Goal: Check status: Check status

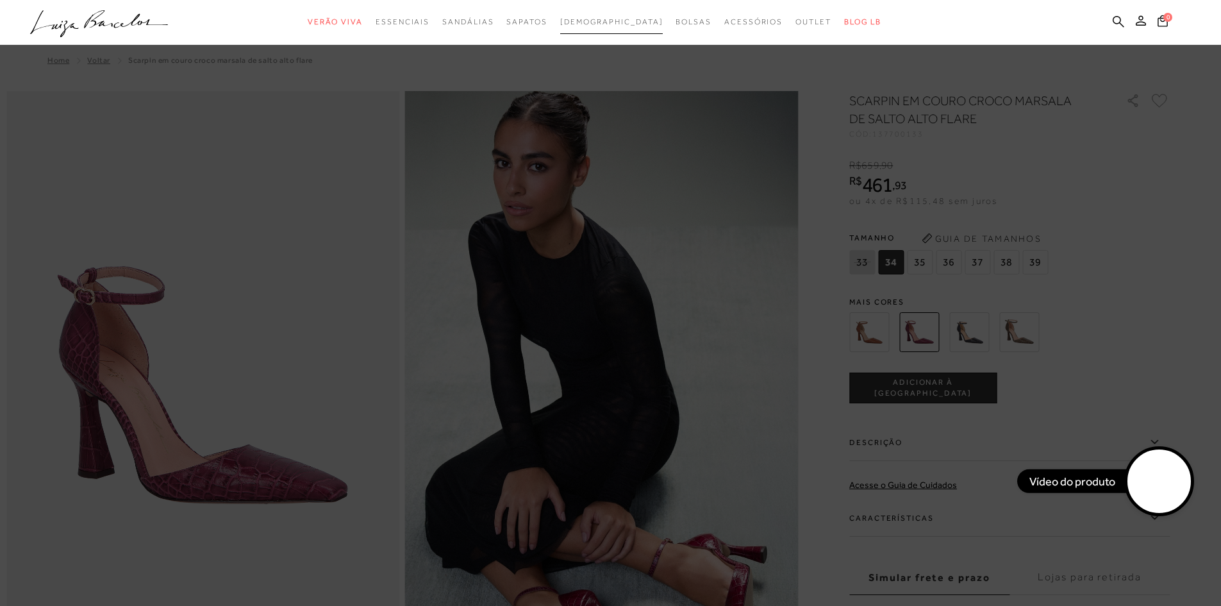
click at [597, 19] on span "[DEMOGRAPHIC_DATA]" at bounding box center [611, 21] width 103 height 9
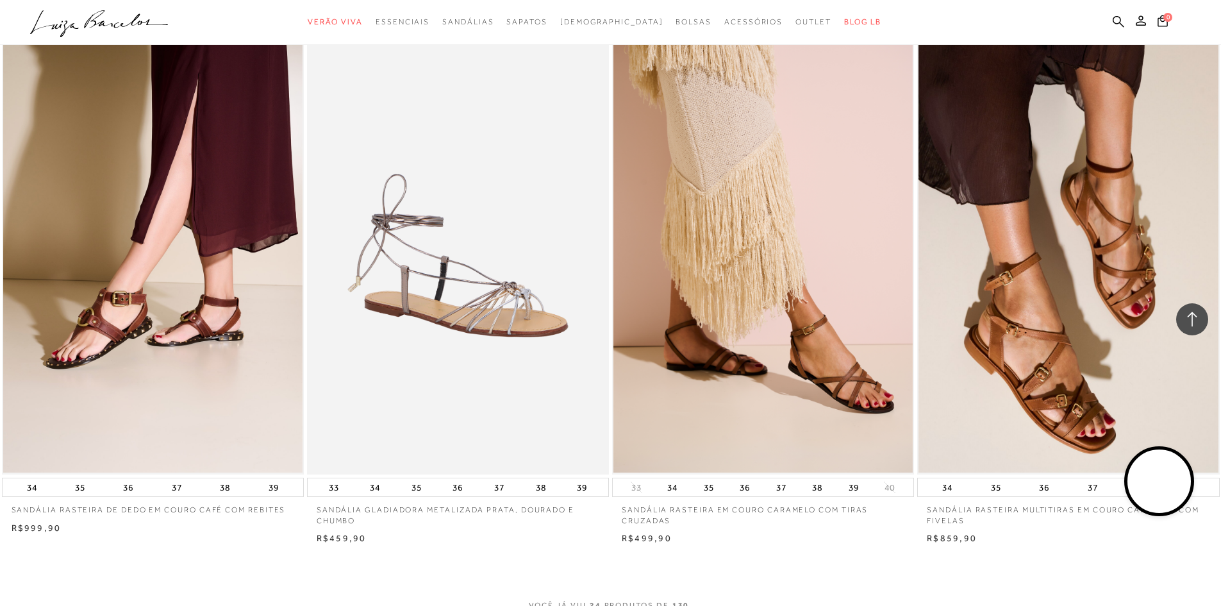
scroll to position [3012, 0]
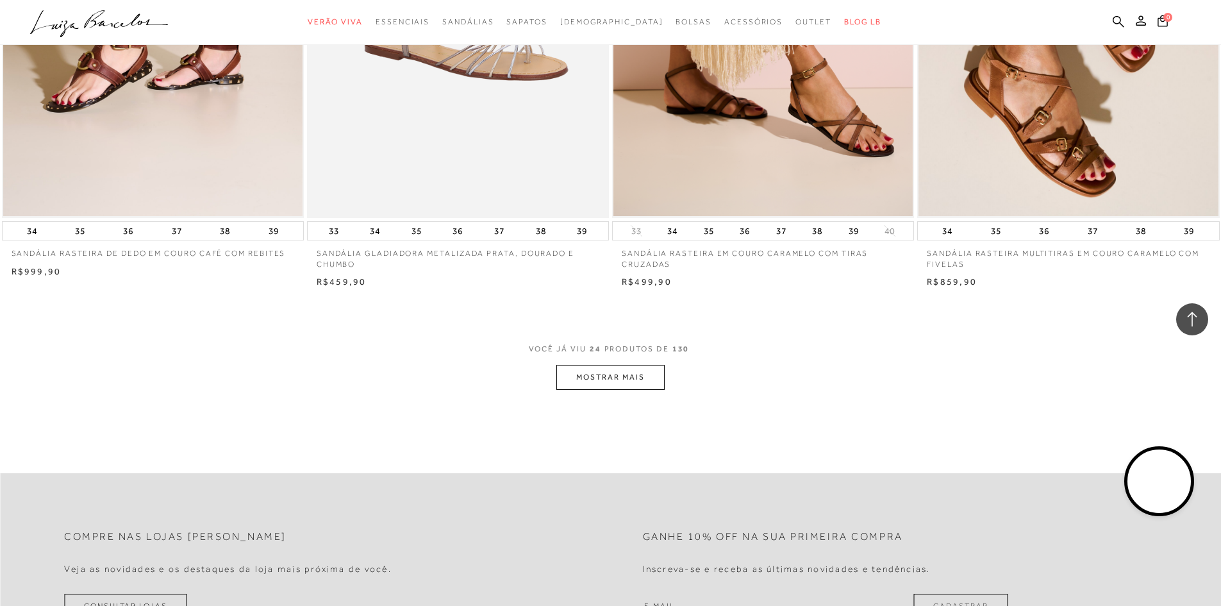
click at [584, 381] on button "MOSTRAR MAIS" at bounding box center [610, 377] width 108 height 25
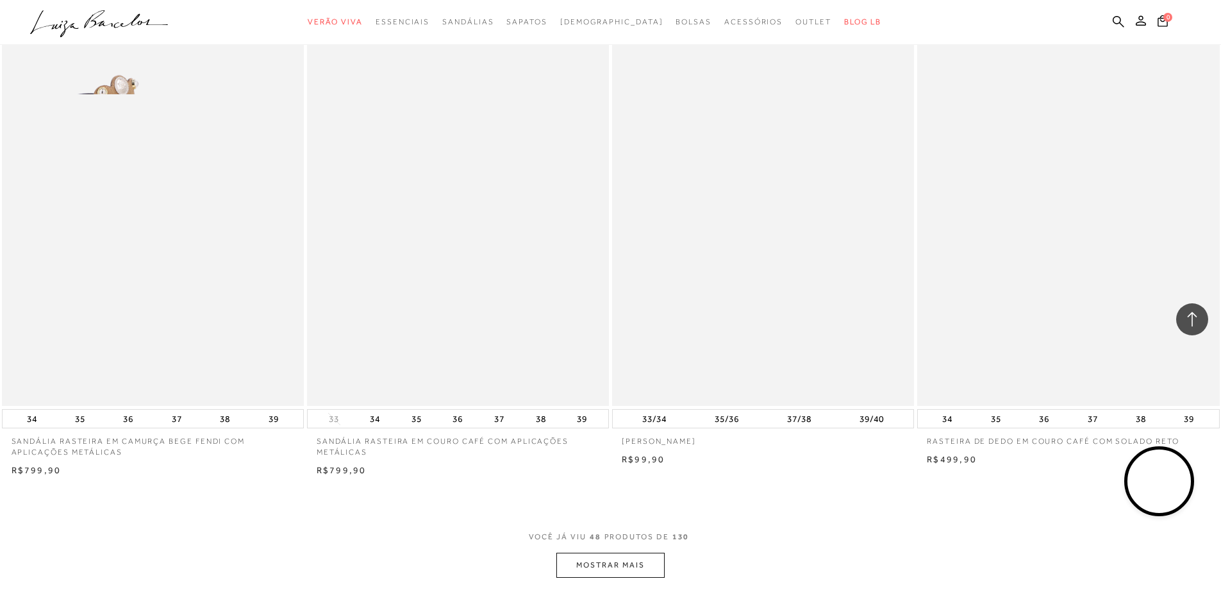
scroll to position [6281, 0]
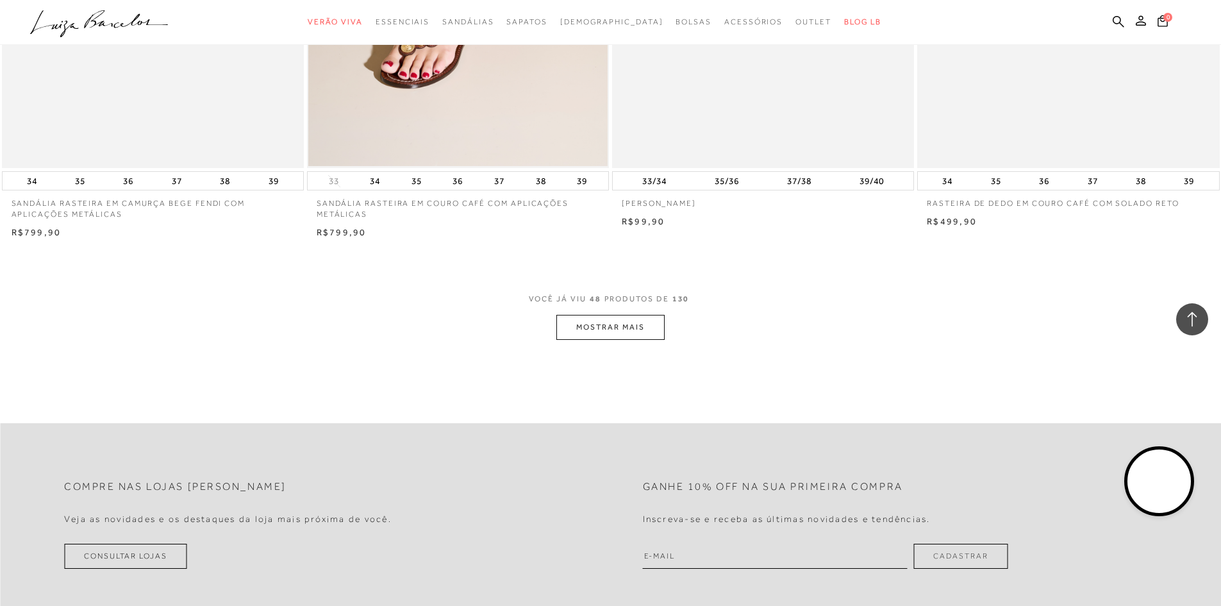
click at [601, 336] on button "MOSTRAR MAIS" at bounding box center [610, 327] width 108 height 25
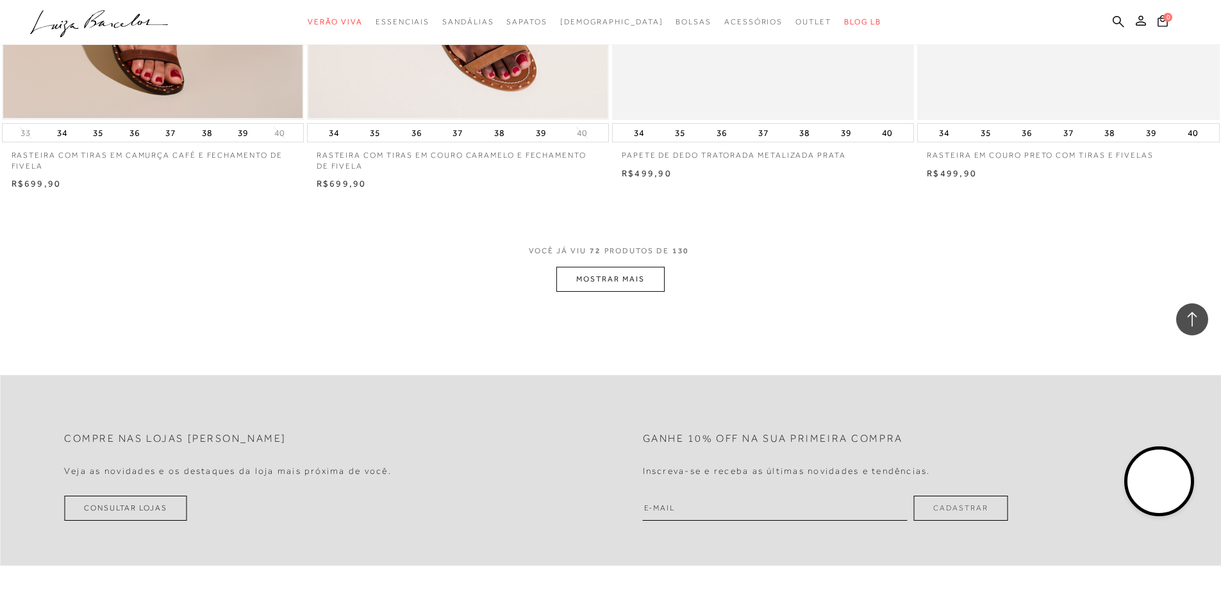
scroll to position [9549, 0]
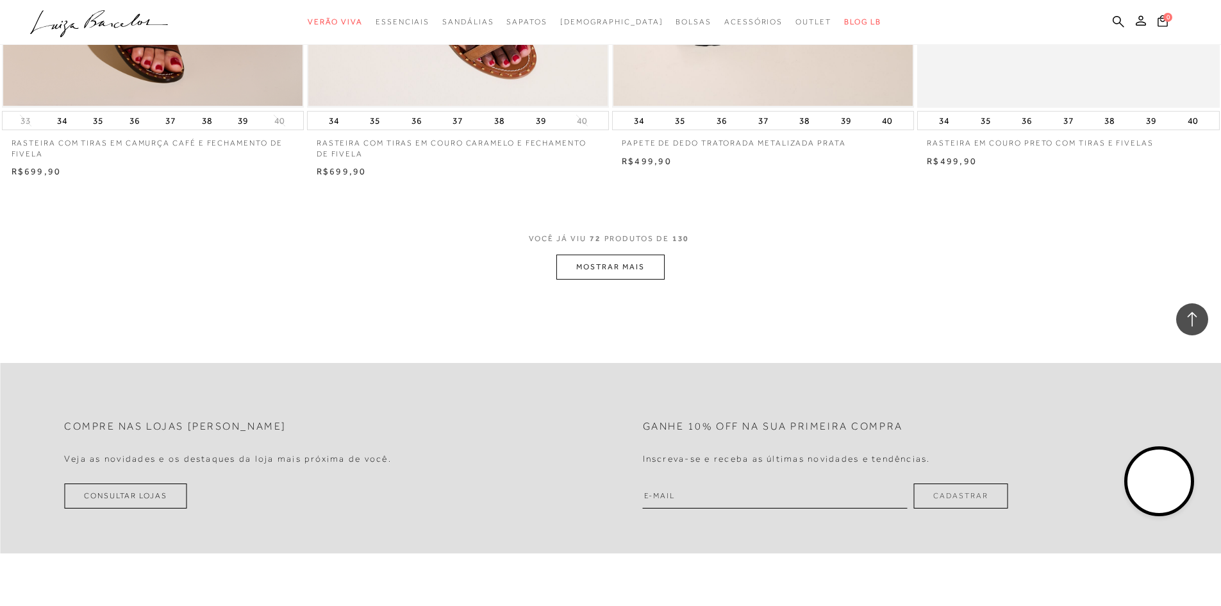
click at [621, 267] on button "MOSTRAR MAIS" at bounding box center [610, 266] width 108 height 25
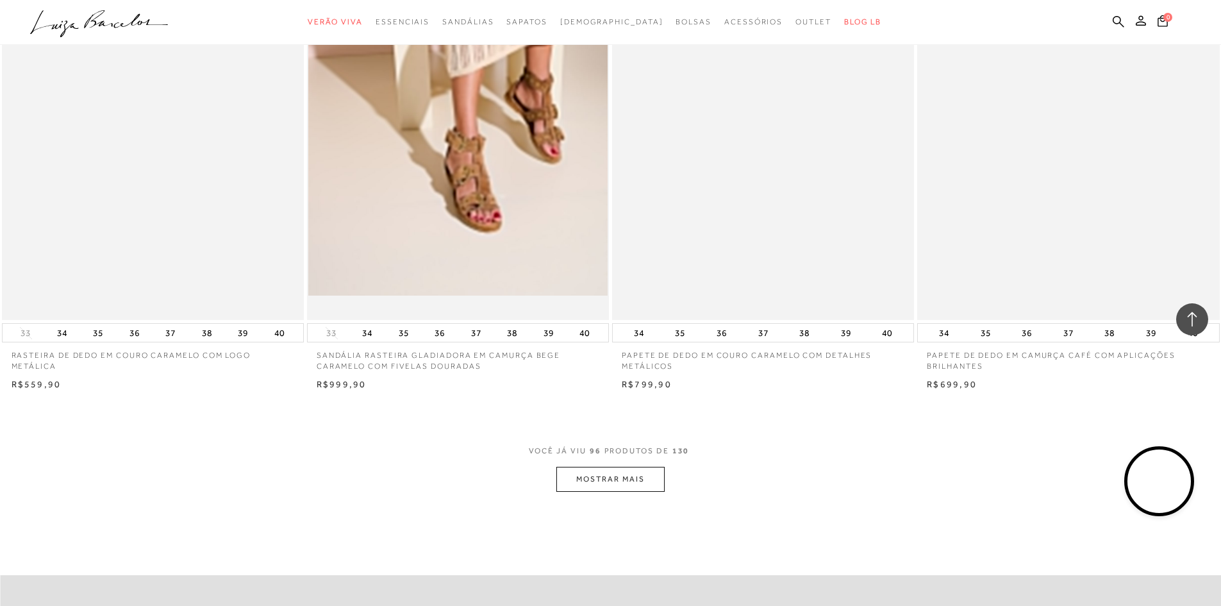
scroll to position [12625, 0]
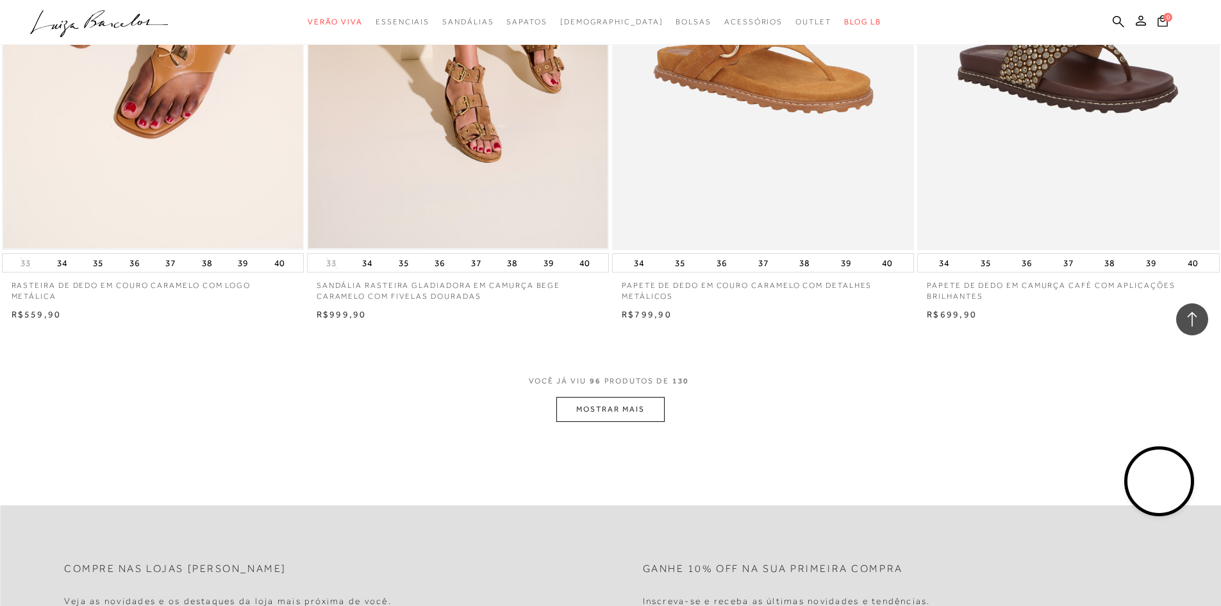
click at [650, 415] on button "MOSTRAR MAIS" at bounding box center [610, 409] width 108 height 25
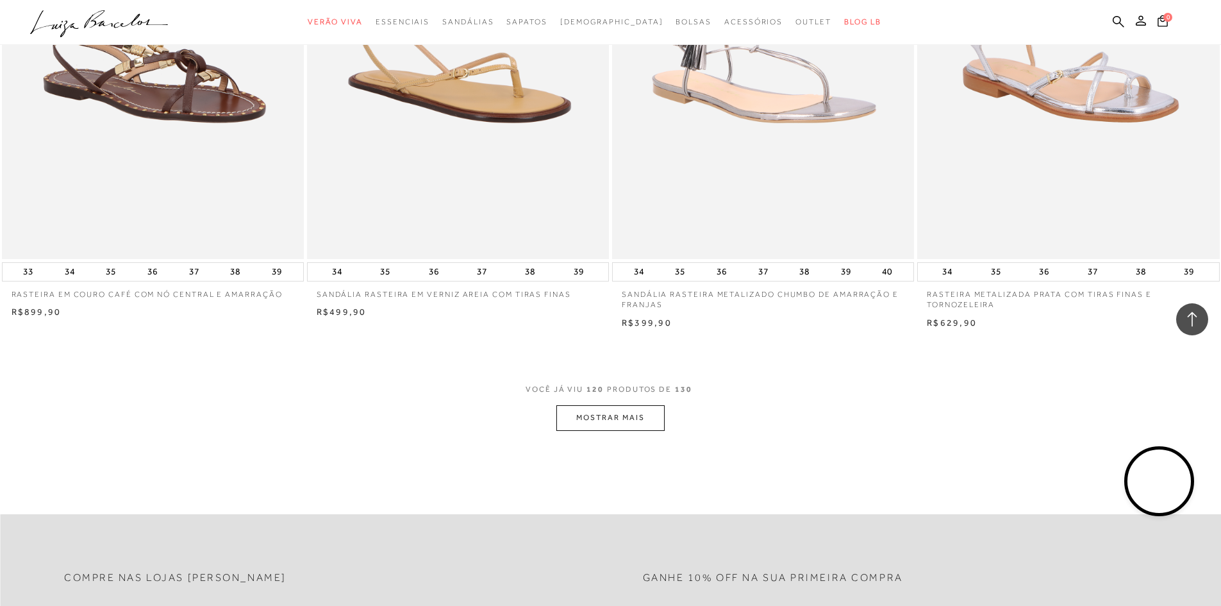
scroll to position [15830, 0]
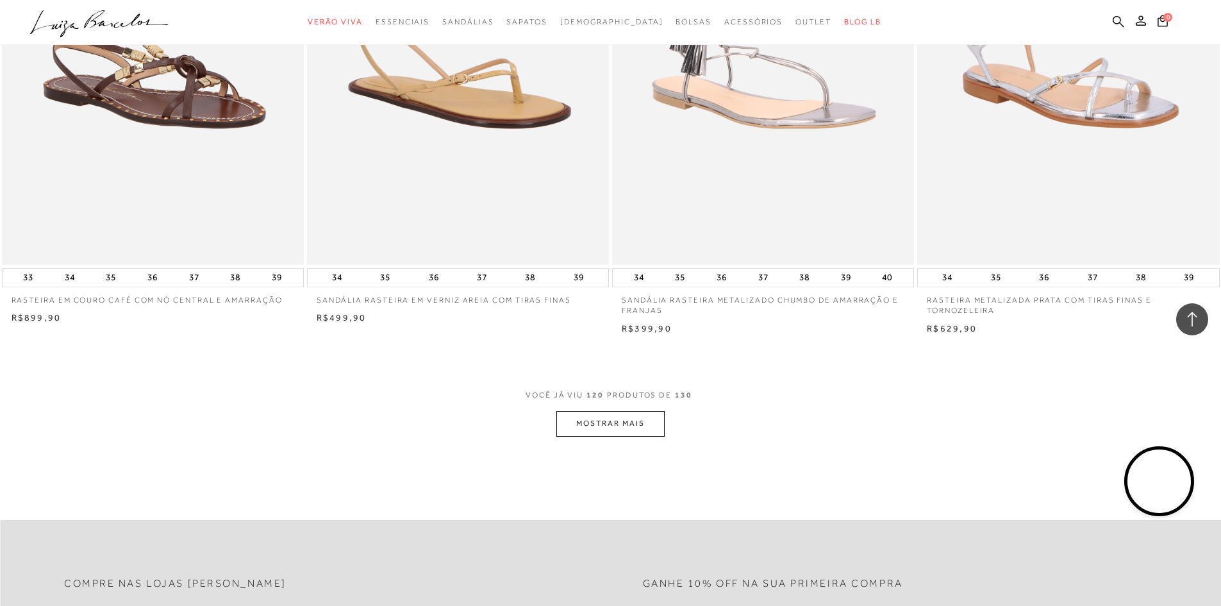
click at [611, 409] on span "VOCÊ JÁ VIU 120 PRODUTOS DE 130" at bounding box center [611, 399] width 170 height 23
click at [605, 427] on button "MOSTRAR MAIS" at bounding box center [610, 423] width 108 height 25
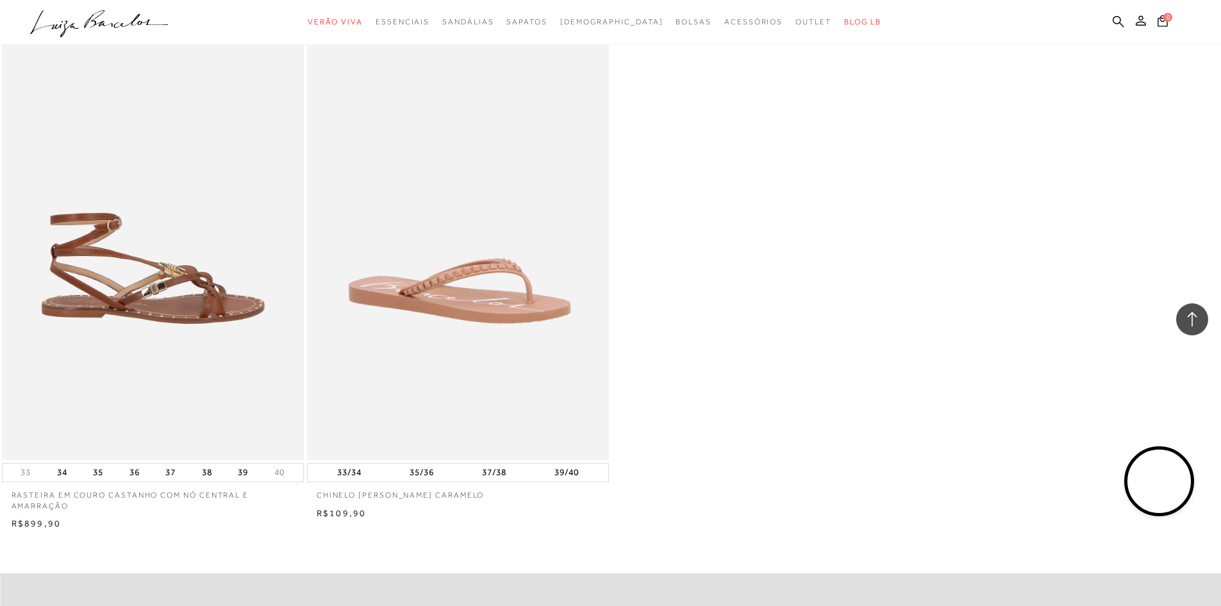
scroll to position [17304, 0]
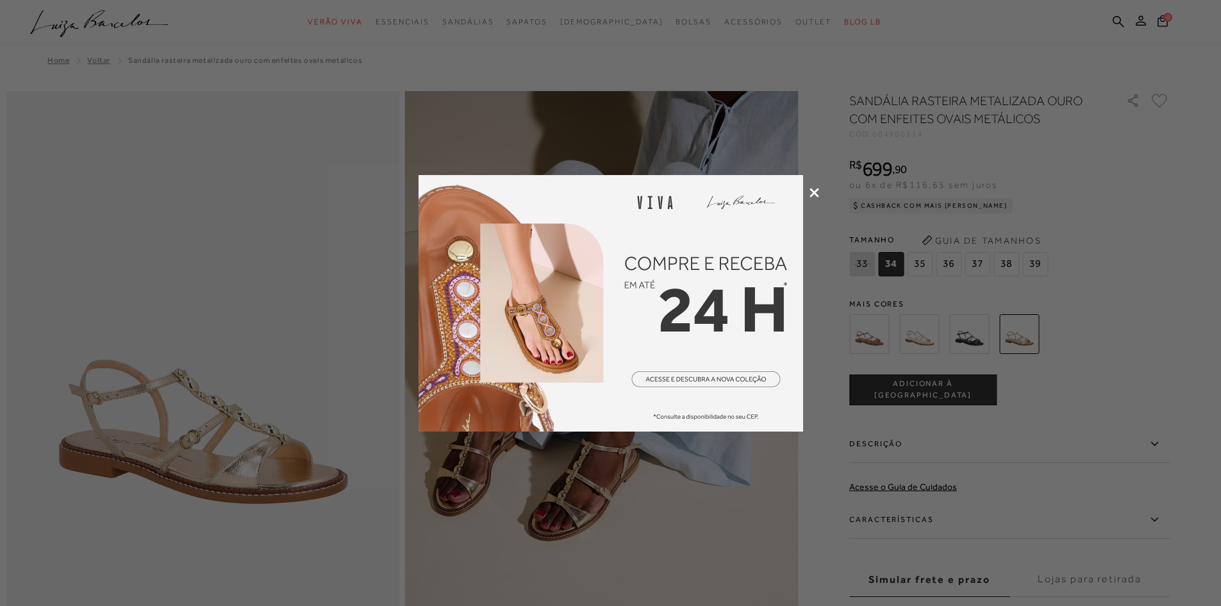
click at [974, 475] on div at bounding box center [610, 303] width 1221 height 606
click at [808, 194] on div at bounding box center [610, 303] width 1221 height 606
click at [809, 194] on icon at bounding box center [814, 193] width 10 height 10
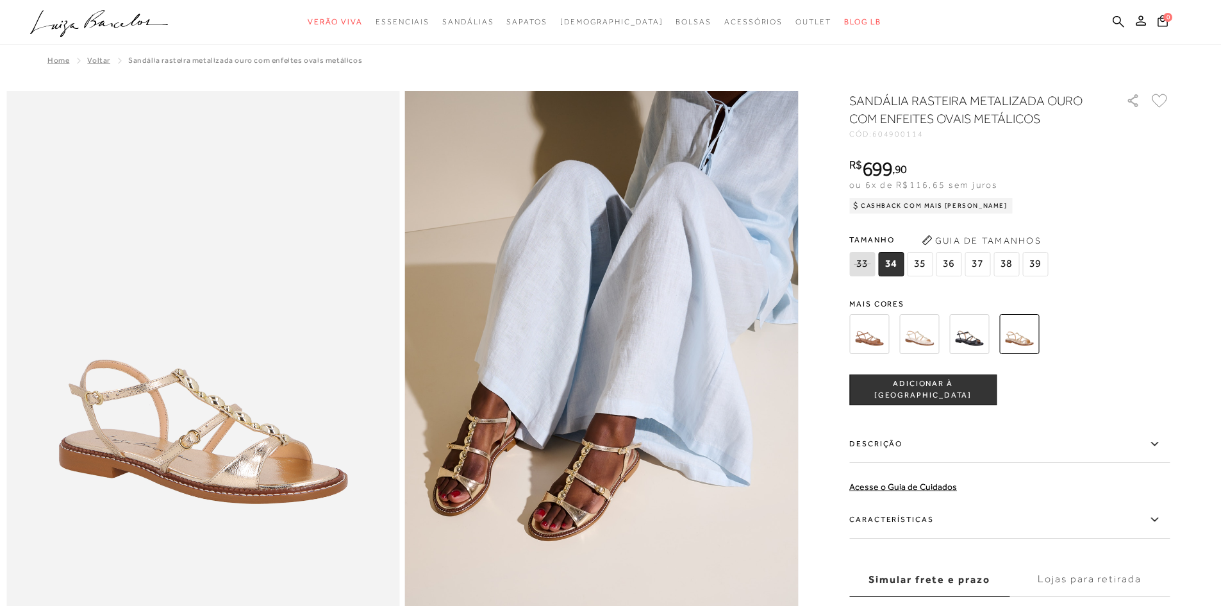
click at [970, 331] on img at bounding box center [969, 334] width 40 height 40
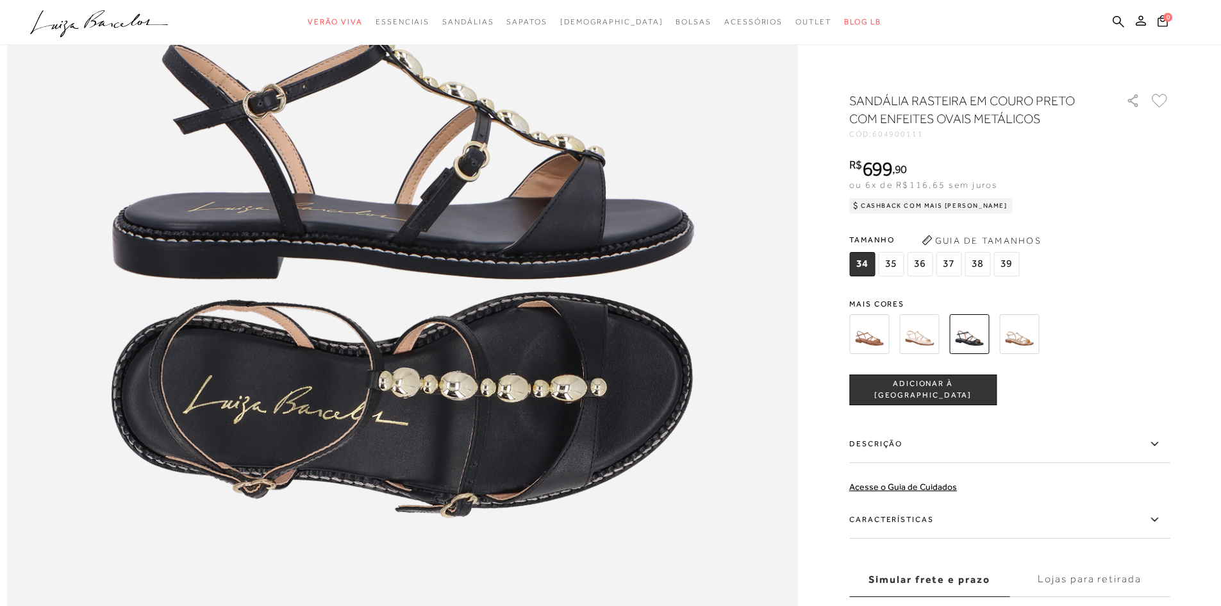
scroll to position [1410, 0]
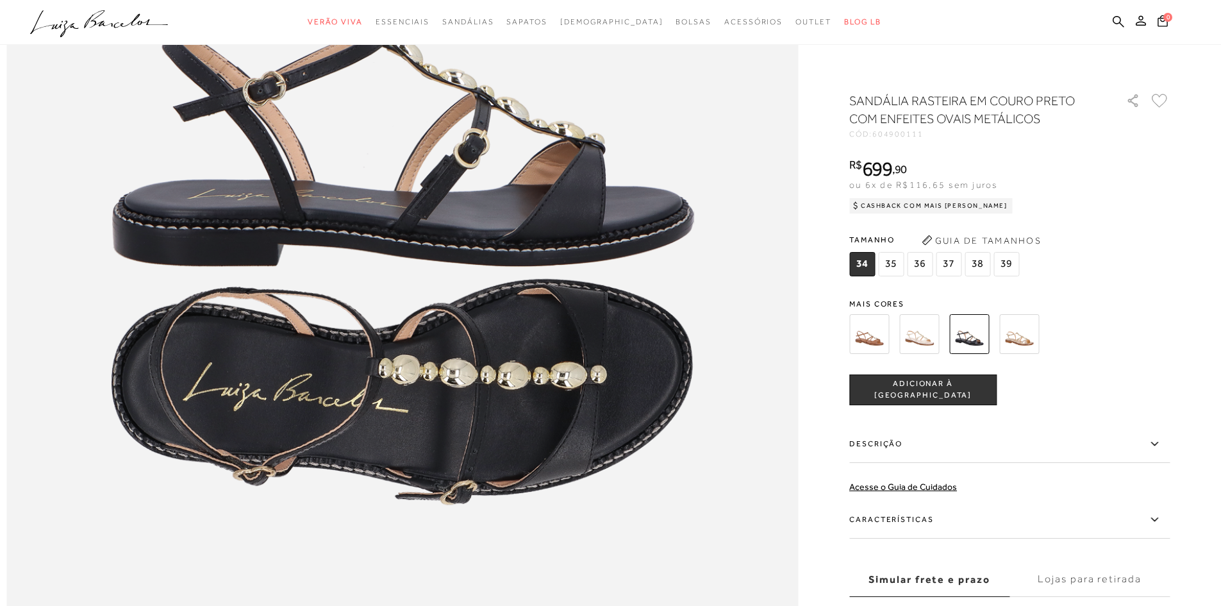
click at [1033, 336] on img at bounding box center [1019, 334] width 40 height 40
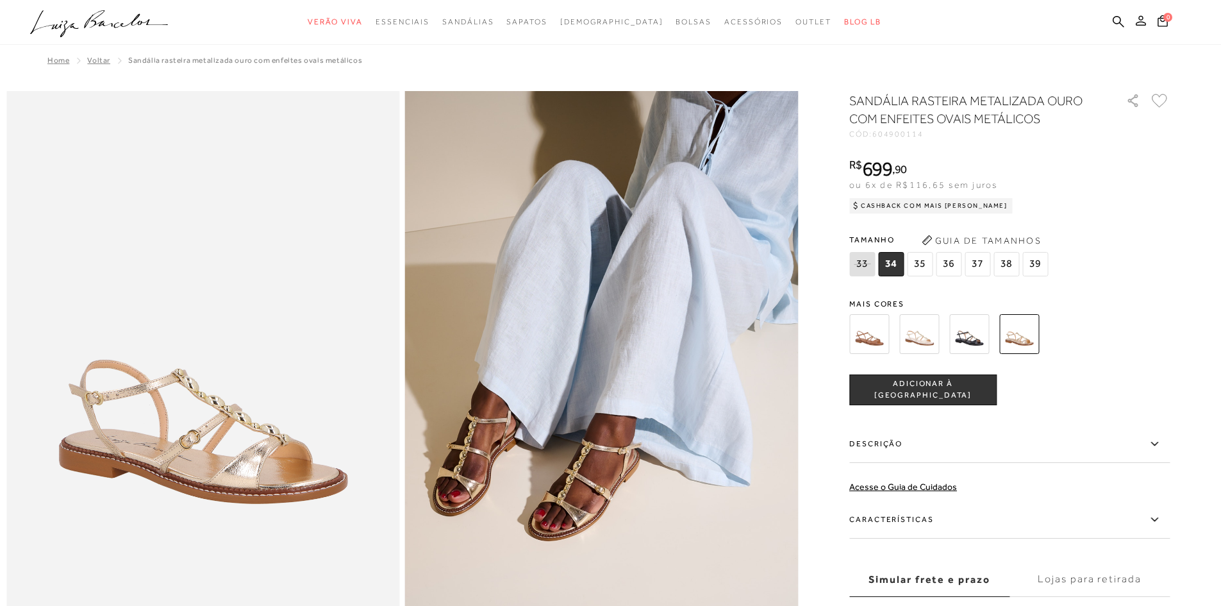
click at [1147, 20] on button at bounding box center [1141, 22] width 18 height 17
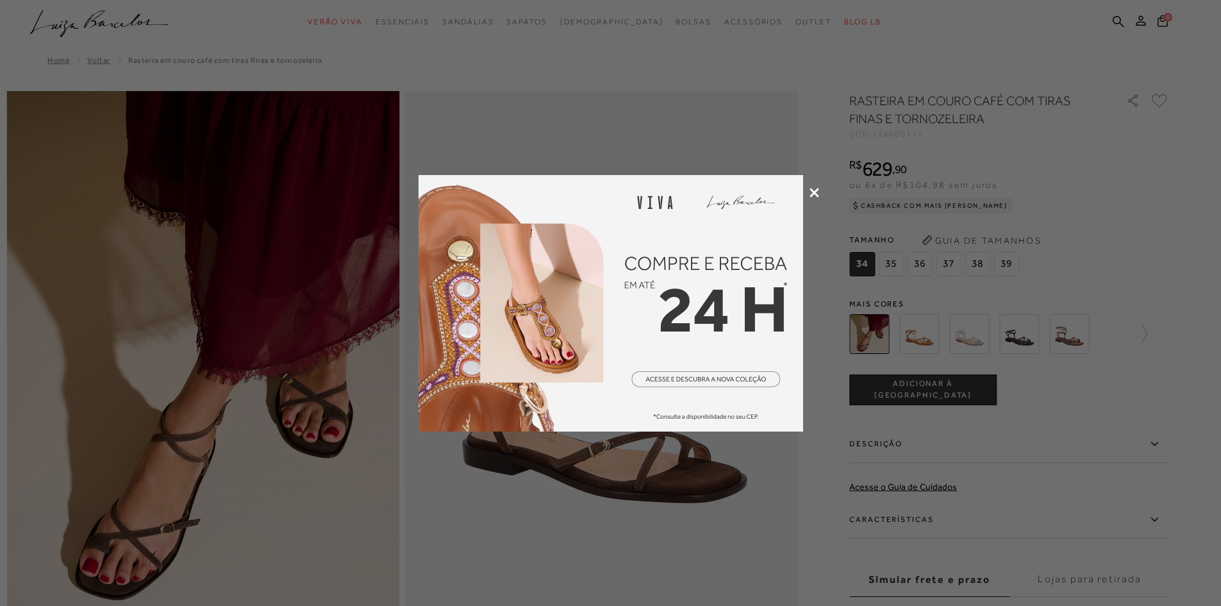
click at [893, 567] on div at bounding box center [610, 303] width 1221 height 606
click at [808, 197] on div at bounding box center [610, 303] width 1221 height 606
click at [813, 194] on icon at bounding box center [814, 193] width 10 height 10
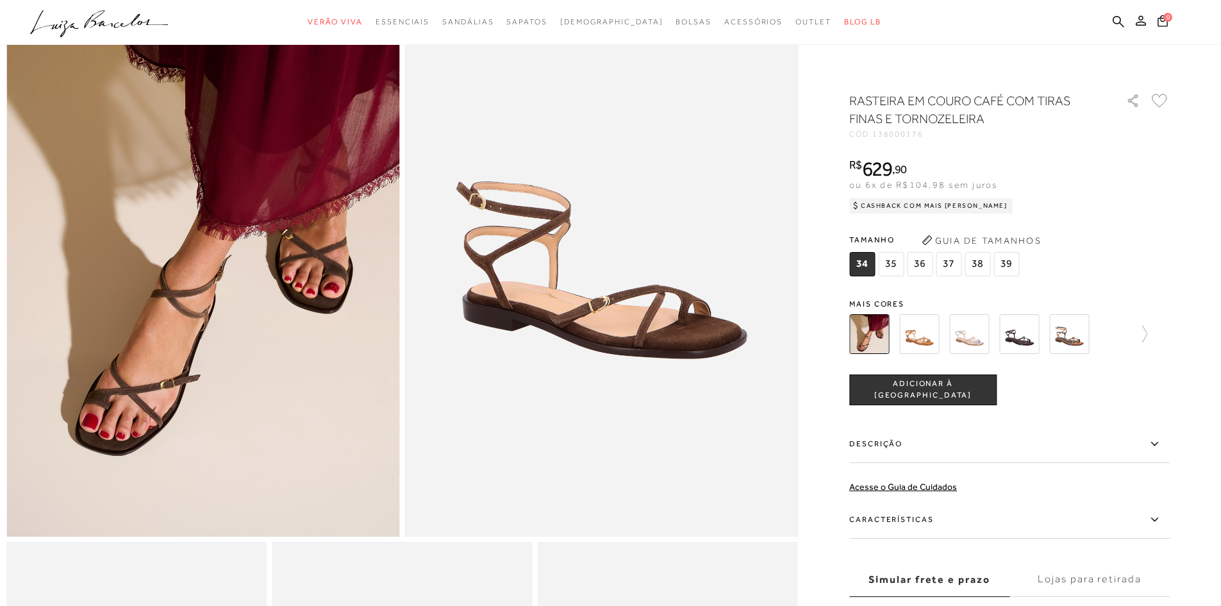
scroll to position [128, 0]
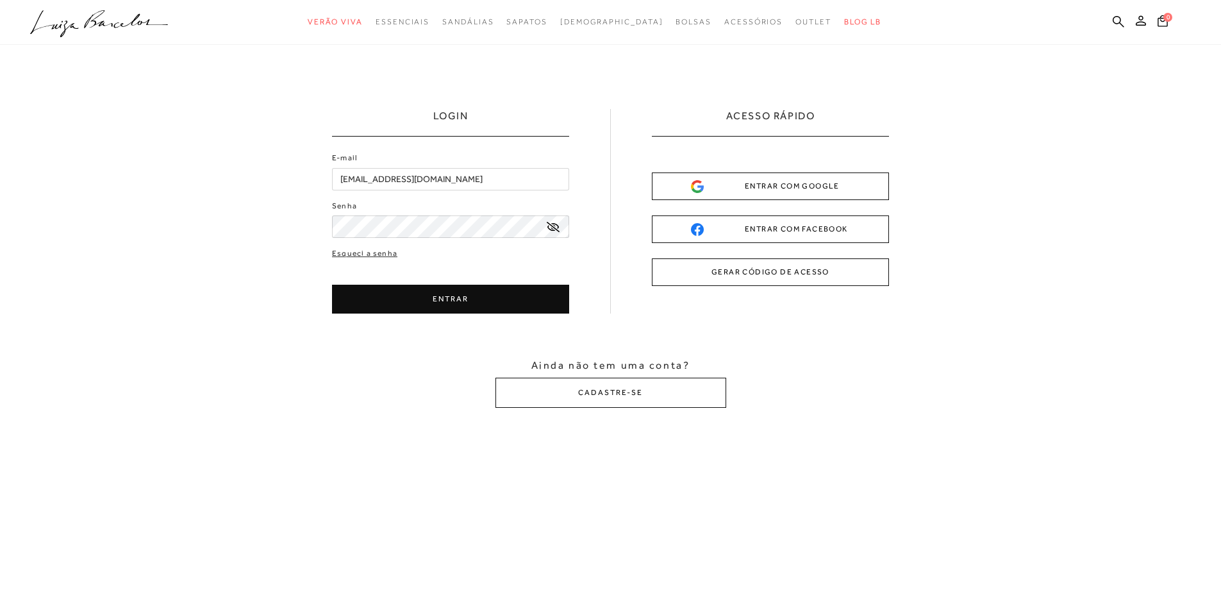
click at [484, 175] on input "[EMAIL_ADDRESS][DOMAIN_NAME]" at bounding box center [450, 179] width 237 height 22
type input "nayaramicheletto@hotmail.com"
click at [464, 296] on button "ENTRAR" at bounding box center [450, 299] width 237 height 29
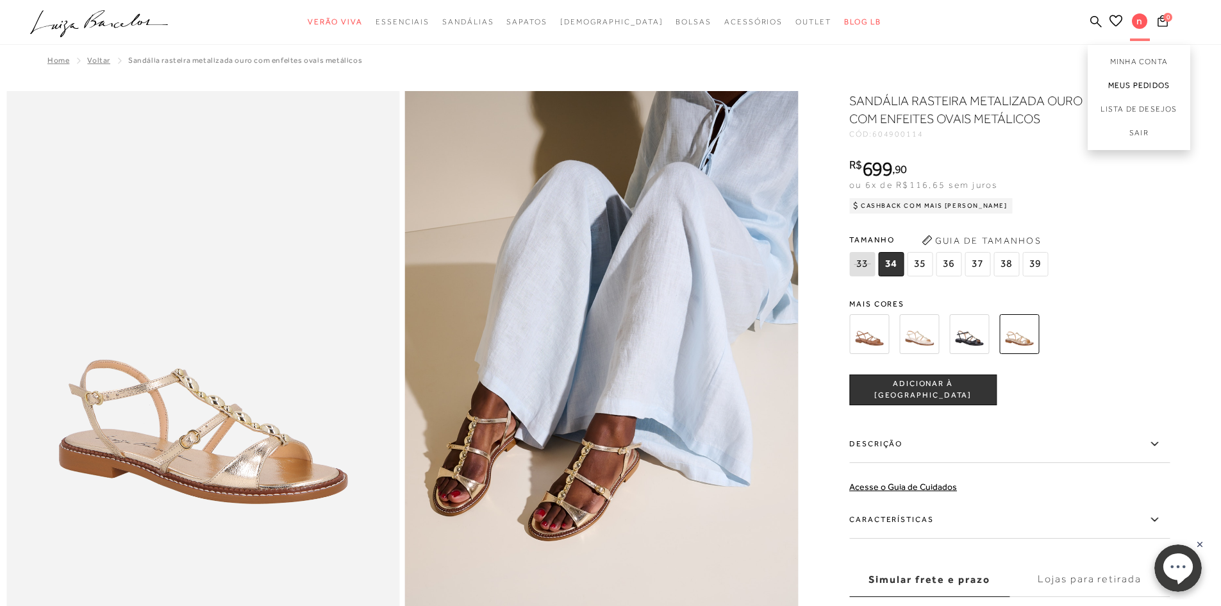
click at [1139, 85] on link "Meus Pedidos" at bounding box center [1139, 86] width 103 height 24
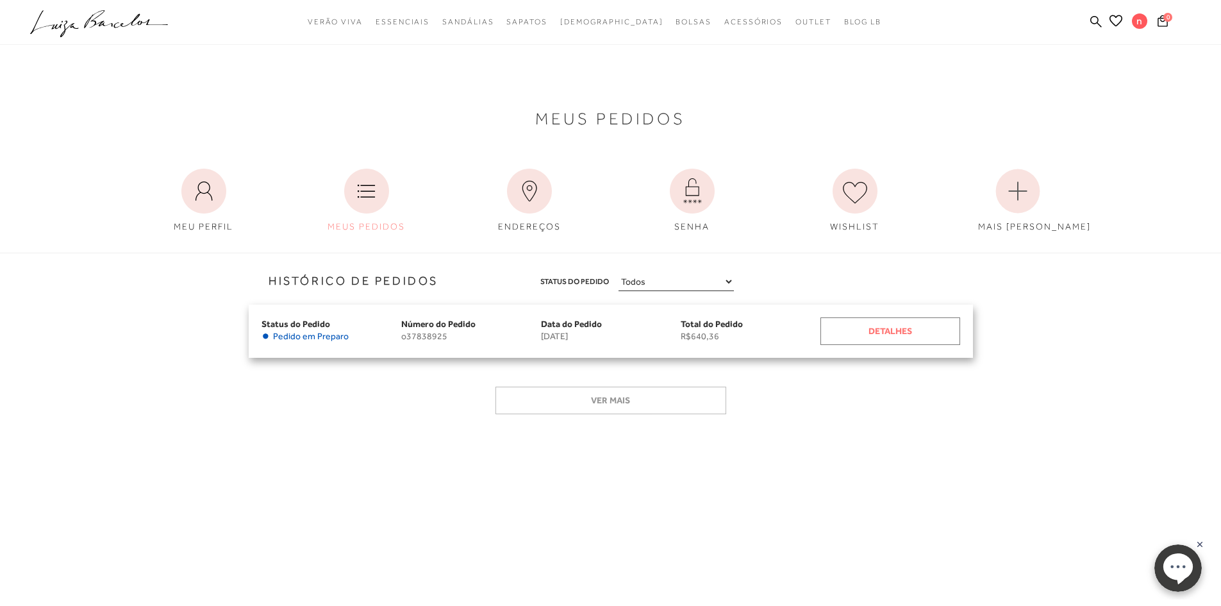
click at [884, 335] on div "Detalhes" at bounding box center [890, 331] width 140 height 28
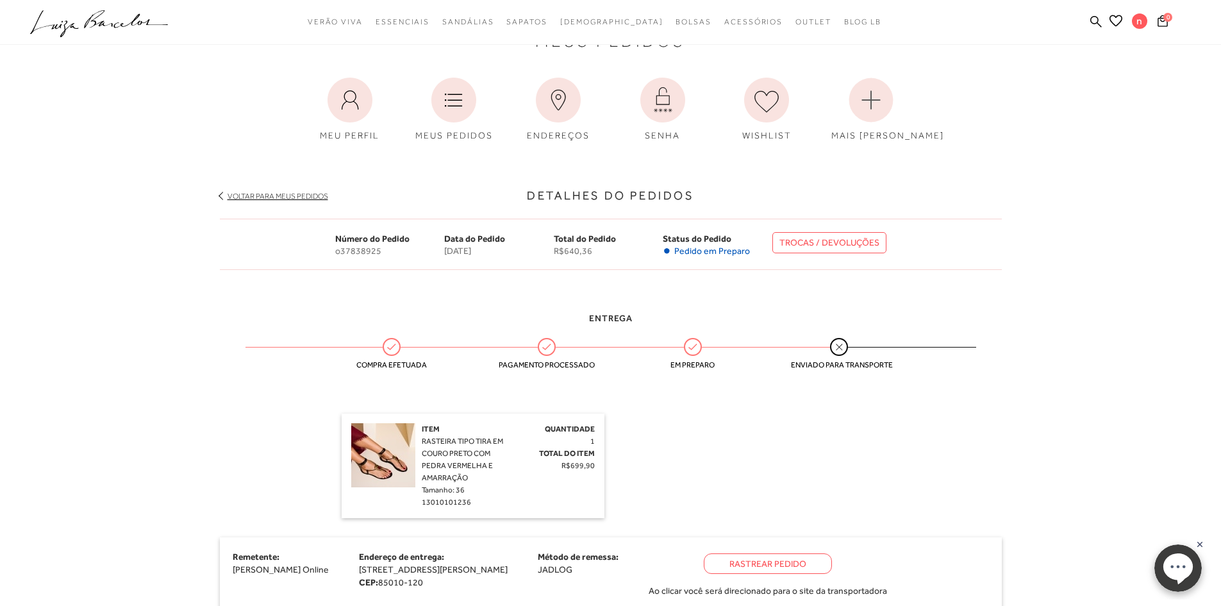
scroll to position [64, 0]
click at [365, 254] on span "o37838925" at bounding box center [390, 252] width 110 height 11
copy span "o37838925"
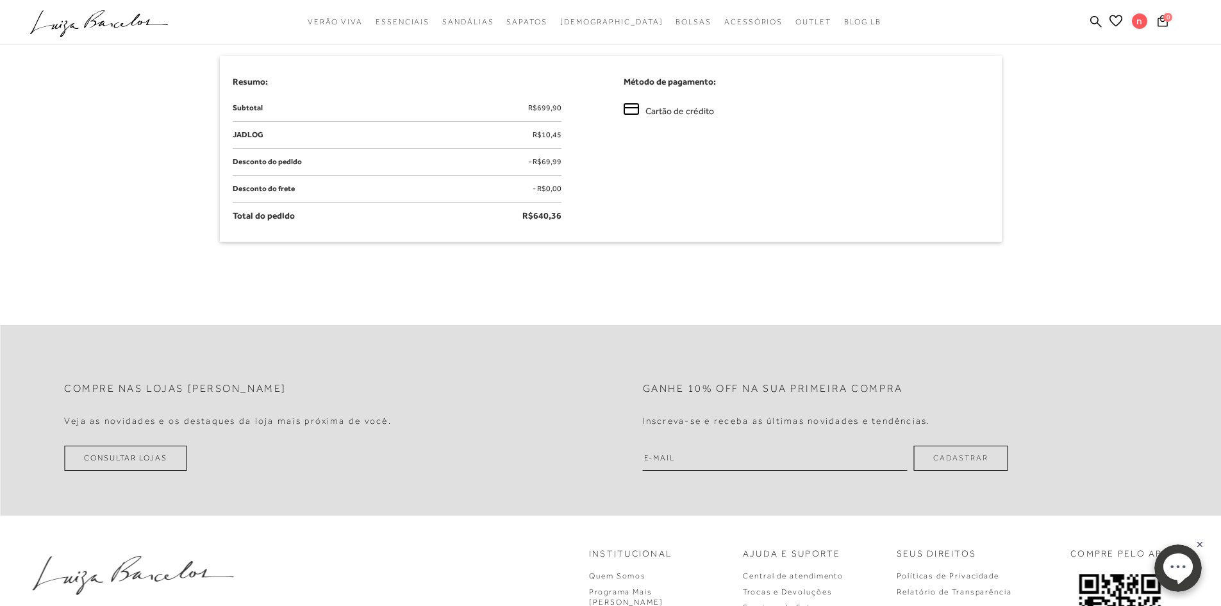
scroll to position [844, 0]
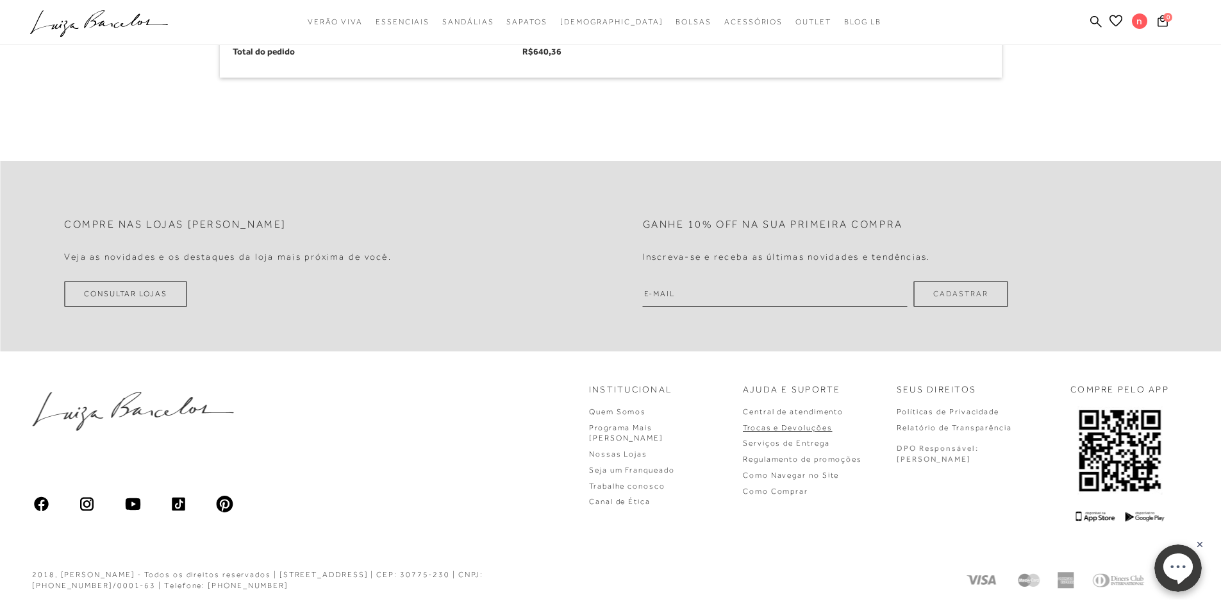
click at [828, 424] on link "Trocas e Devoluções" at bounding box center [787, 427] width 89 height 9
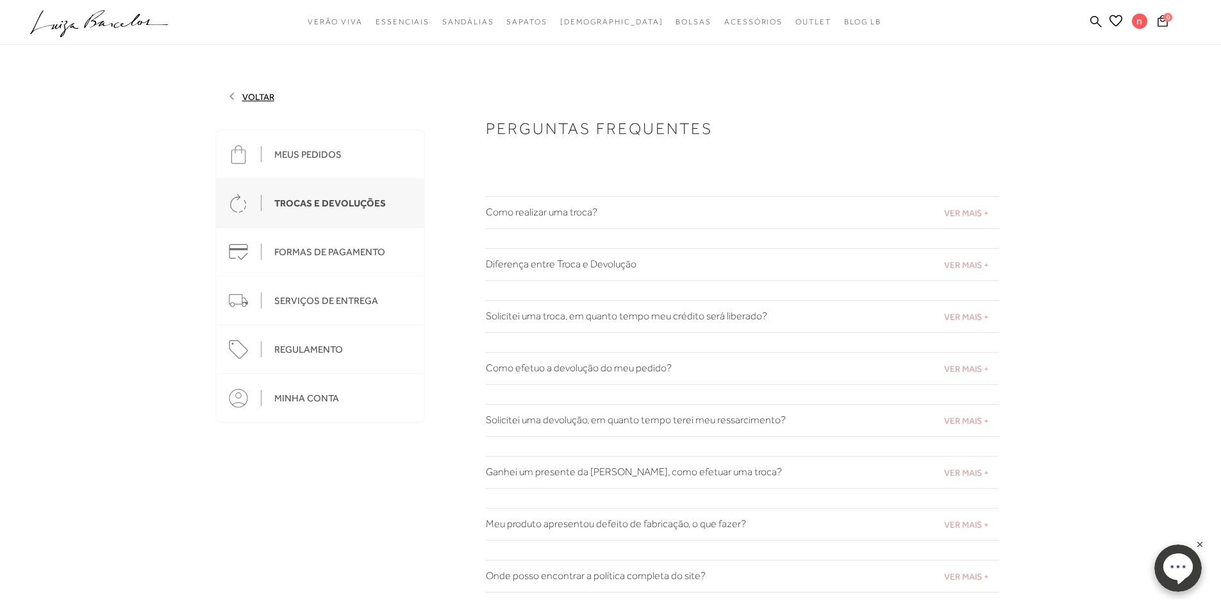
click at [543, 211] on h2 "Como realizar uma troca?" at bounding box center [742, 212] width 513 height 12
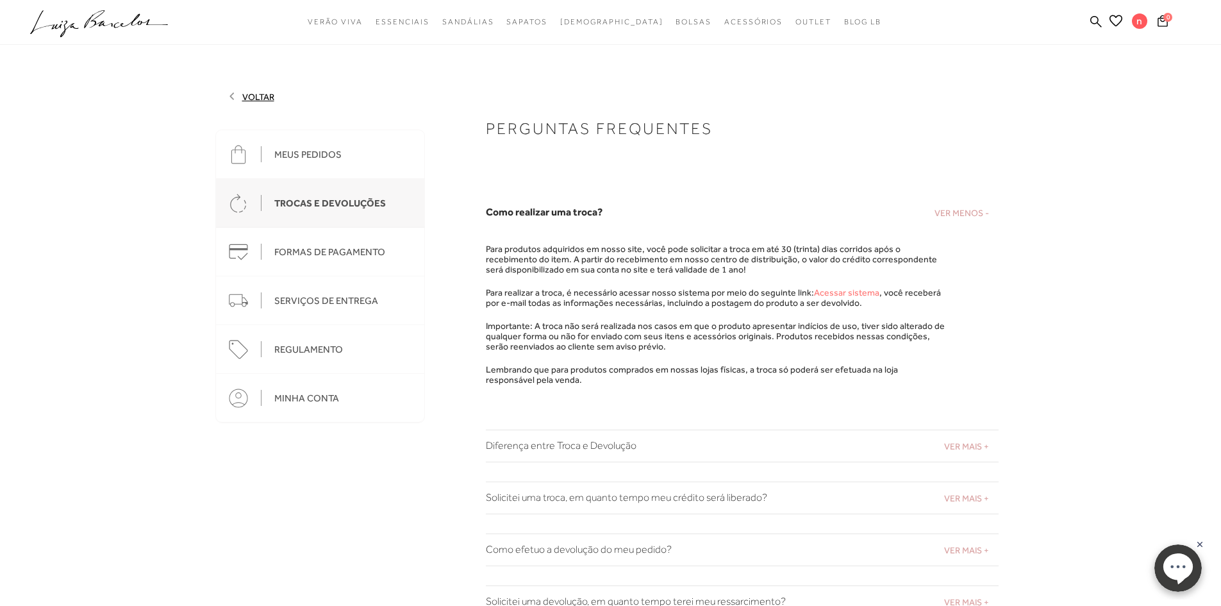
click at [855, 293] on link "Acessar sistema" at bounding box center [846, 292] width 65 height 10
